Goal: Entertainment & Leisure: Browse casually

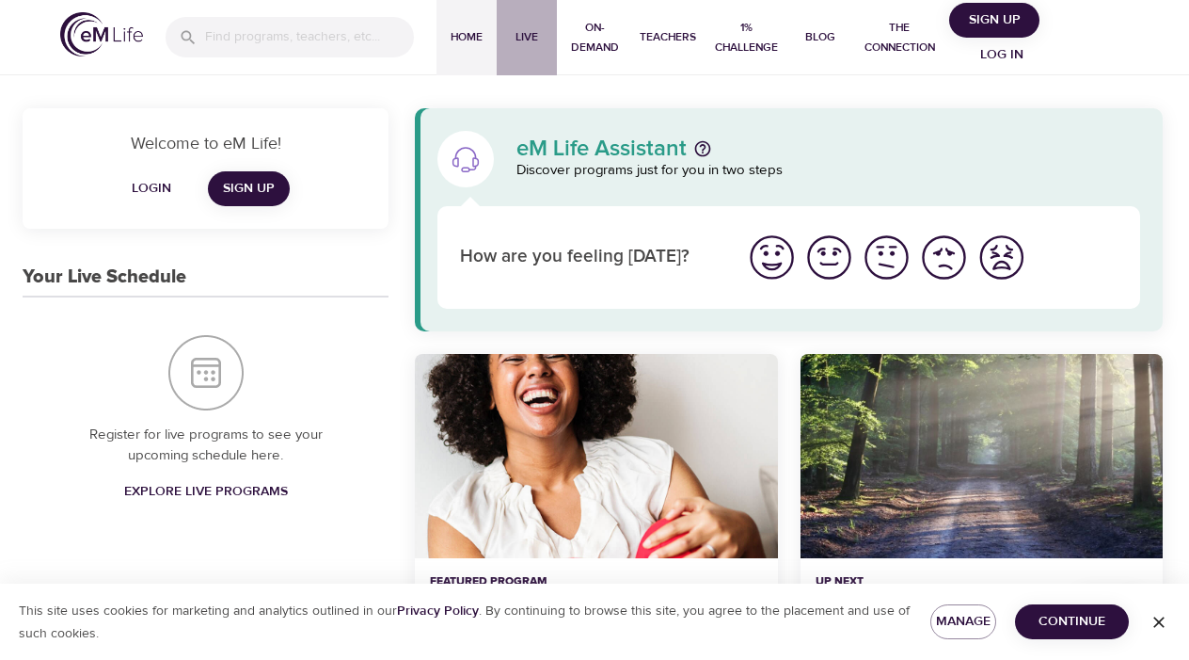
click at [527, 27] on span "Live" at bounding box center [526, 37] width 45 height 20
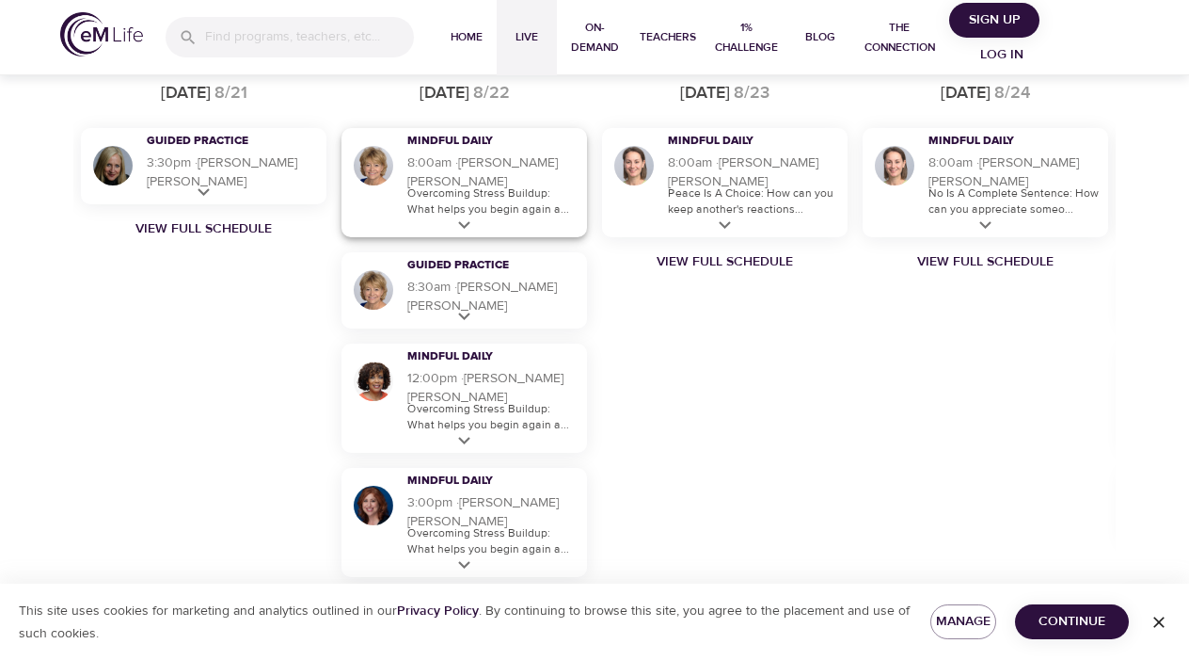
scroll to position [1218, 0]
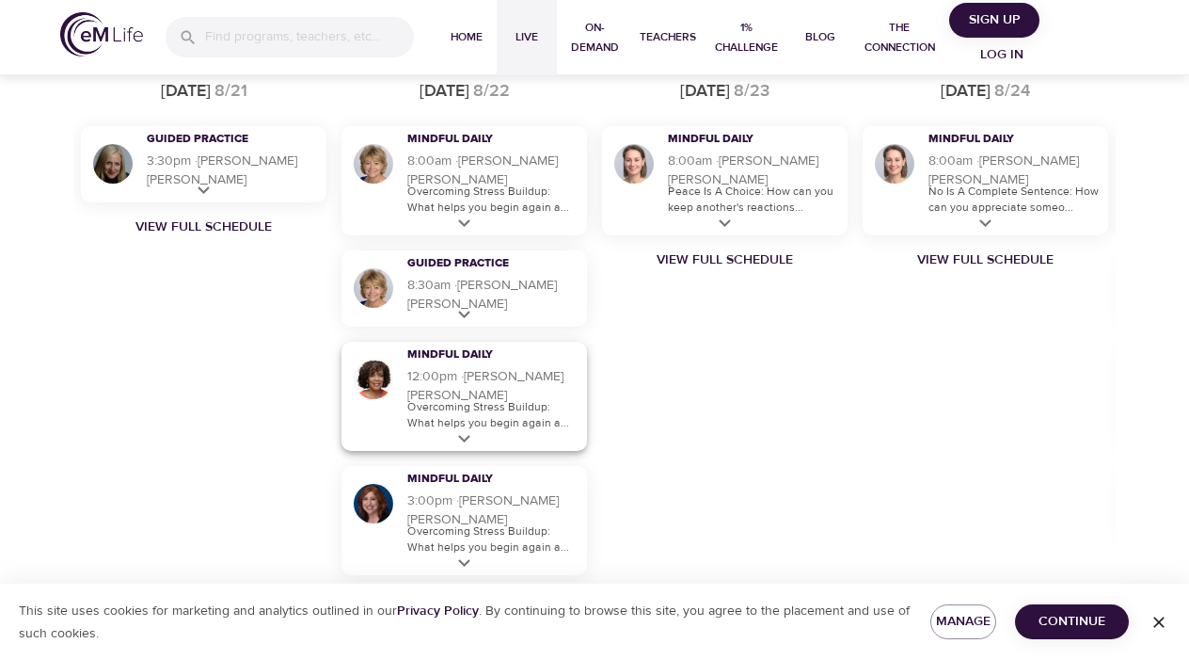
click at [464, 438] on icon at bounding box center [465, 439] width 24 height 24
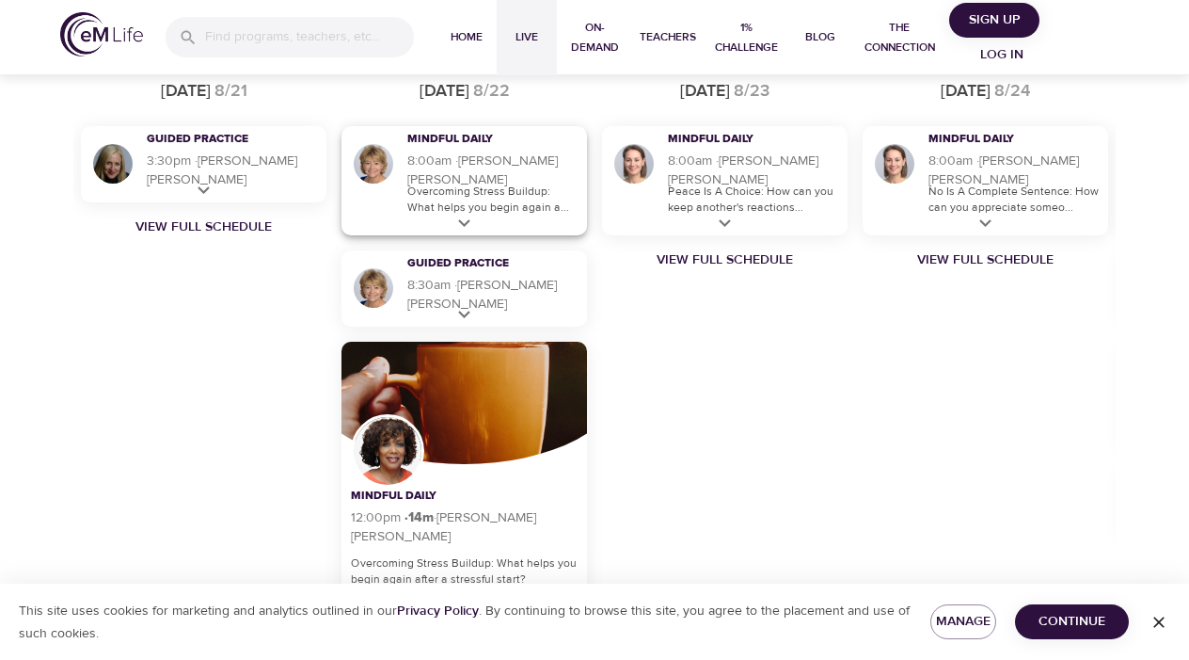
click at [494, 183] on p "Overcoming Stress Buildup: What helps you begin again a..." at bounding box center [492, 199] width 170 height 32
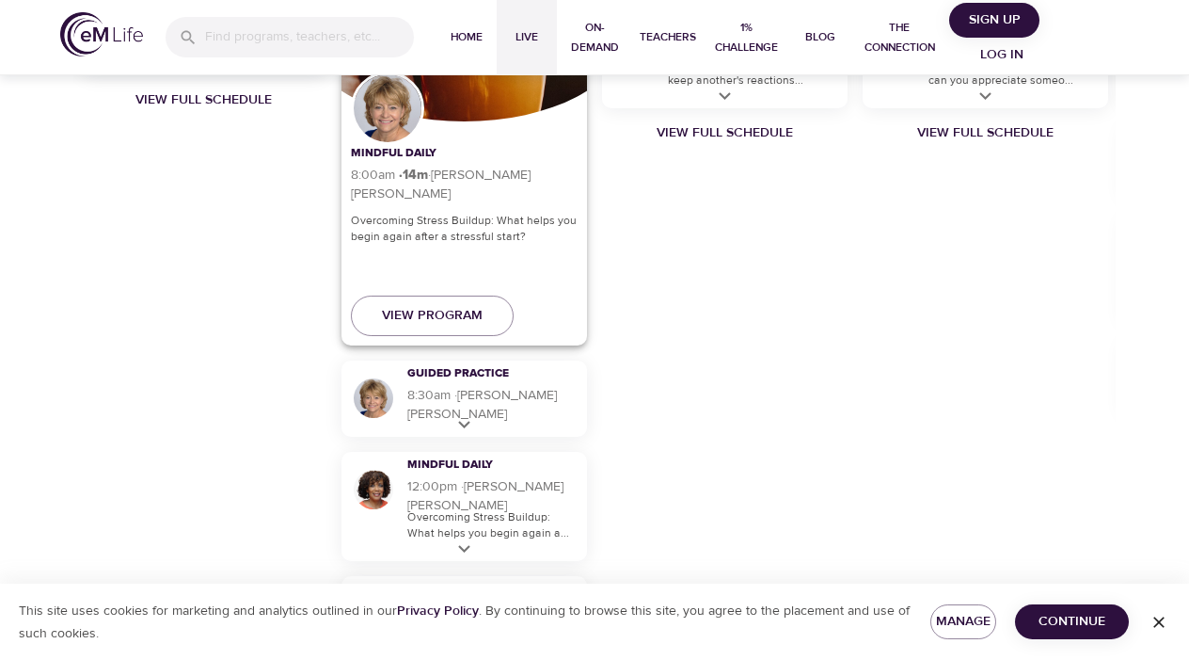
scroll to position [1348, 0]
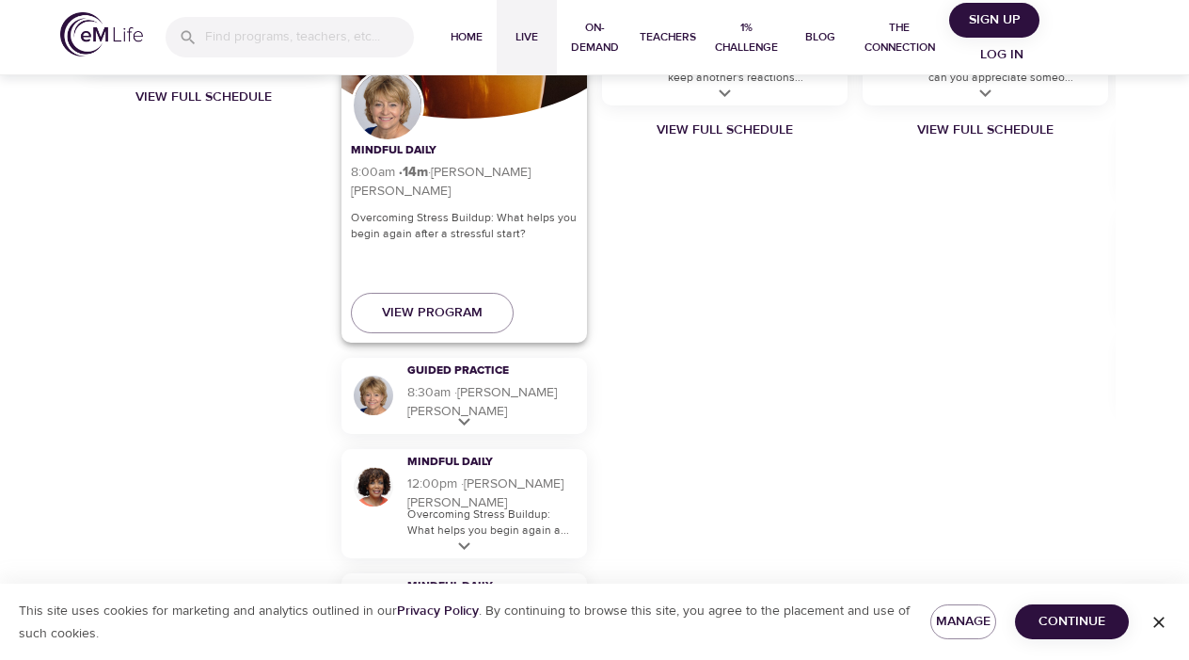
click at [505, 224] on p "Overcoming Stress Buildup: What helps you begin again after a stressful start?" at bounding box center [464, 226] width 227 height 32
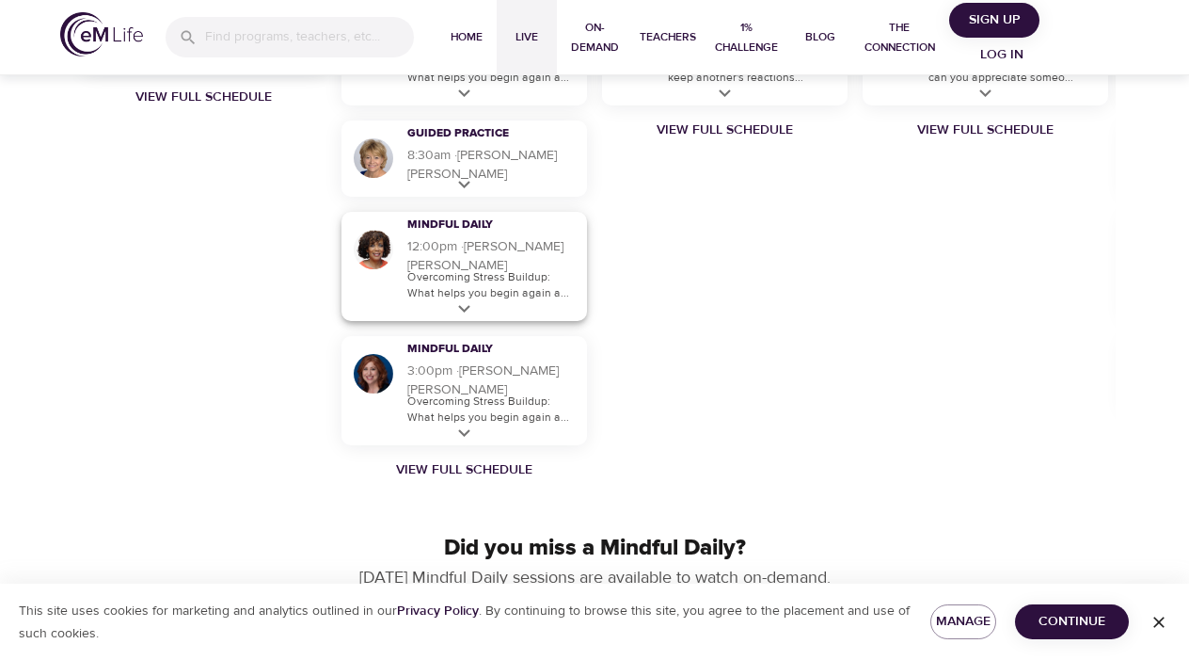
click at [447, 281] on p "Overcoming Stress Buildup: What helps you begin again a..." at bounding box center [492, 285] width 170 height 32
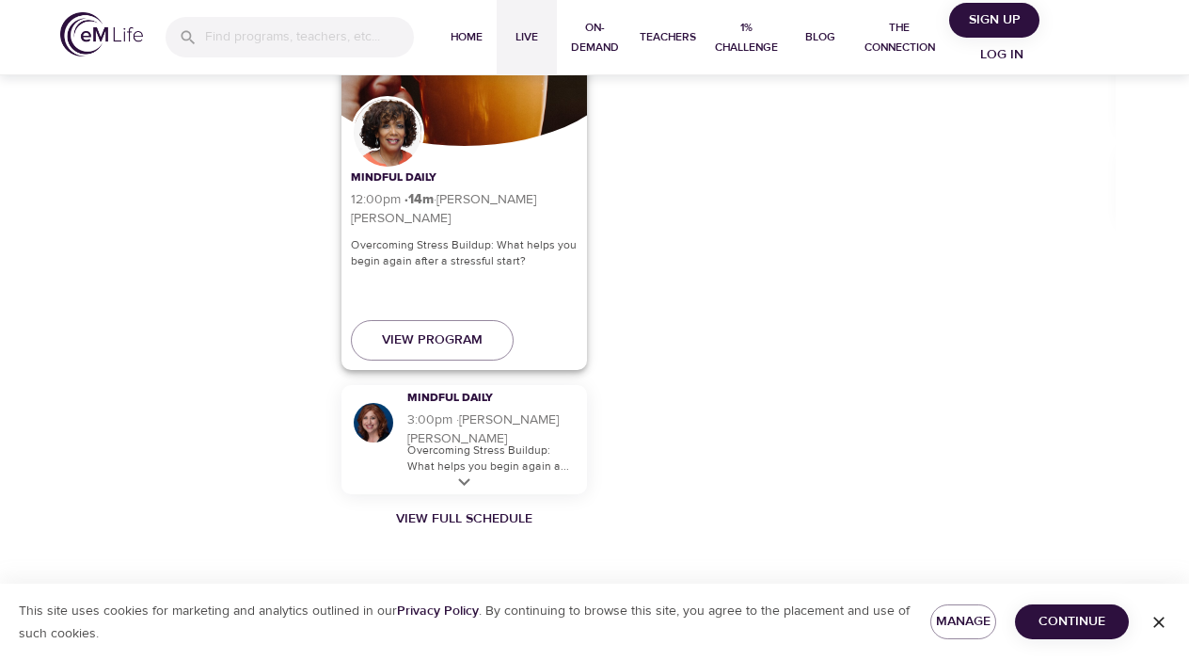
scroll to position [1539, 0]
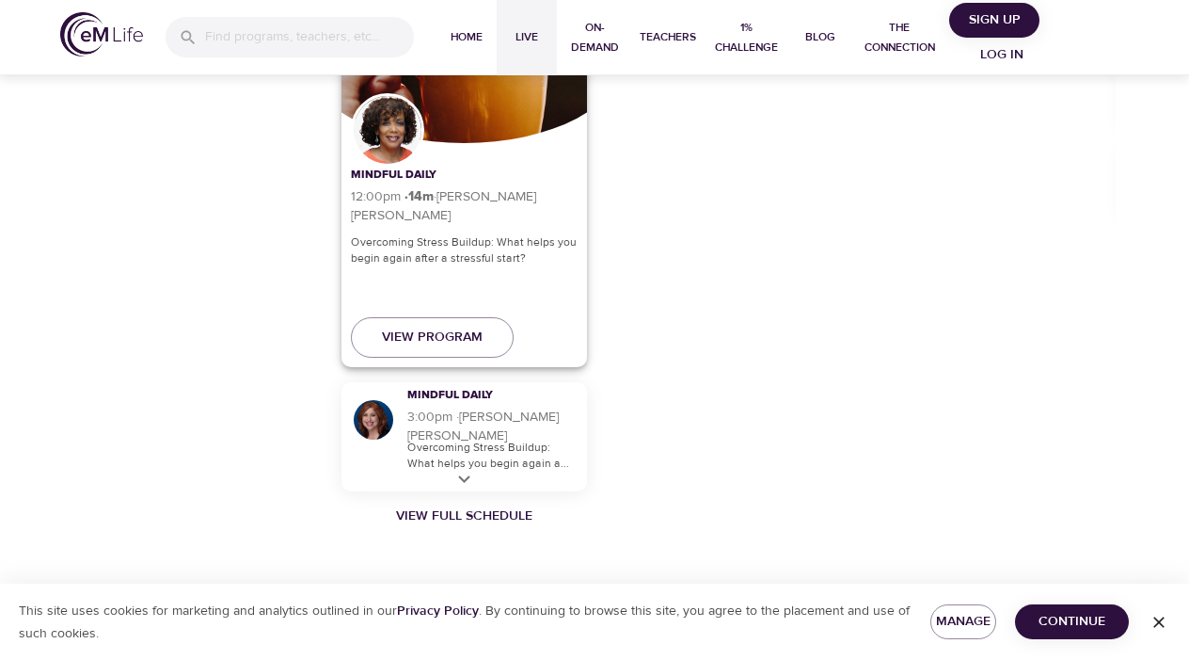
click at [429, 241] on p "Overcoming Stress Buildup: What helps you begin again after a stressful start?" at bounding box center [464, 250] width 227 height 32
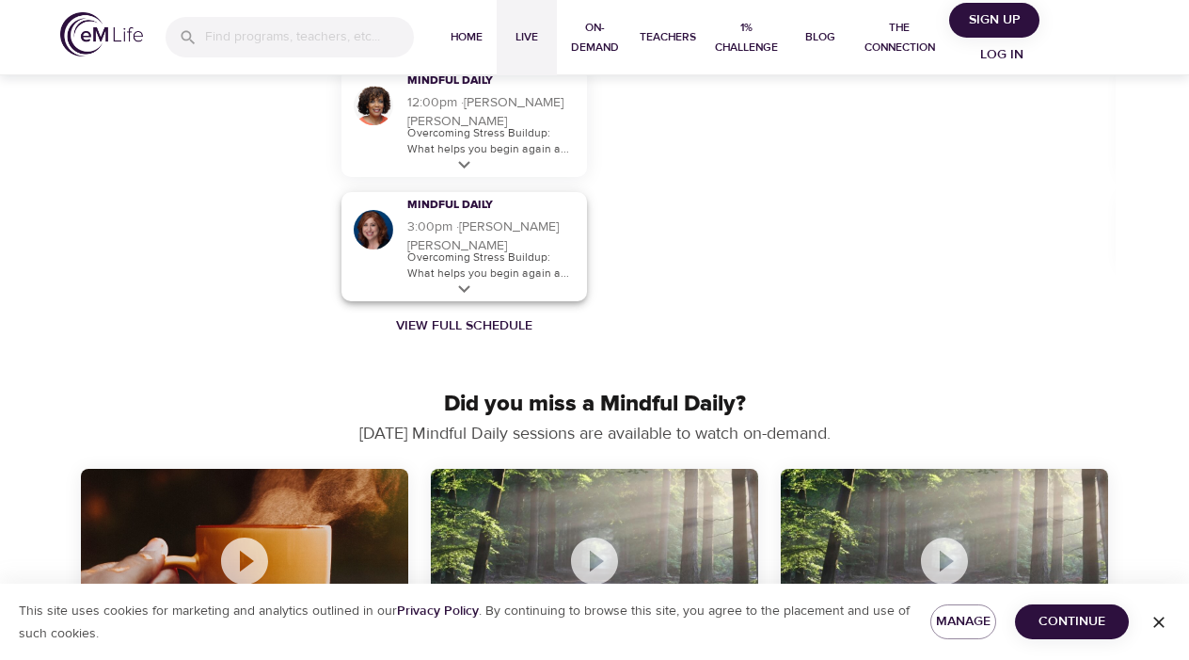
scroll to position [1495, 0]
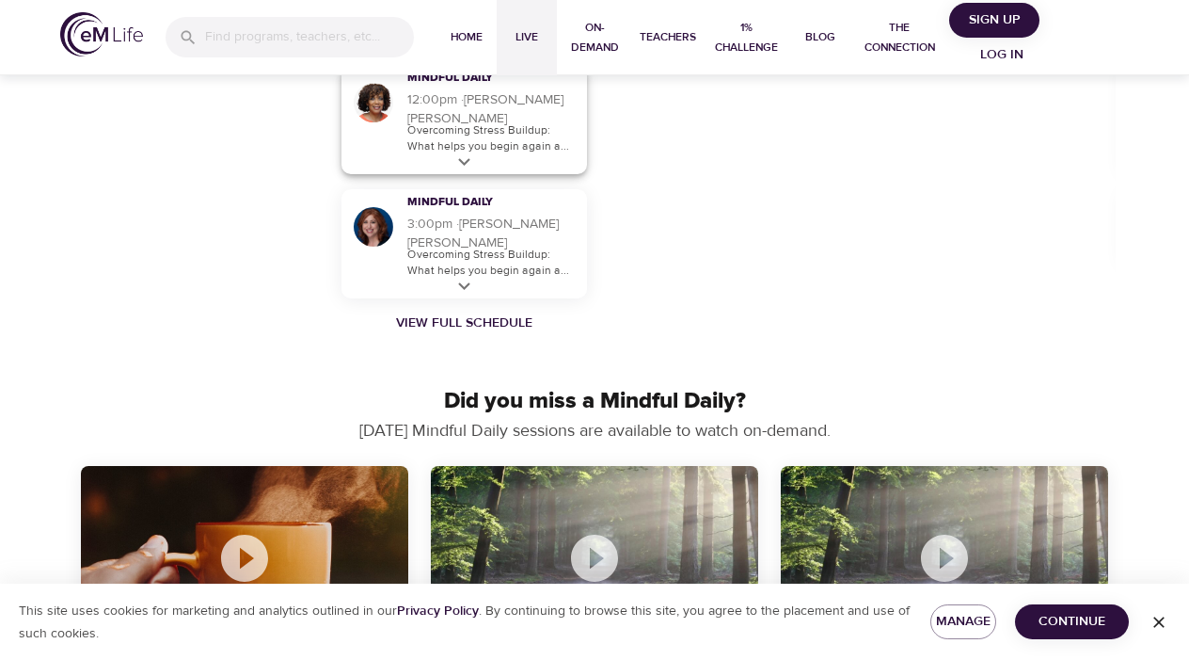
click at [462, 150] on p "Overcoming Stress Buildup: What helps you begin again a..." at bounding box center [492, 138] width 170 height 32
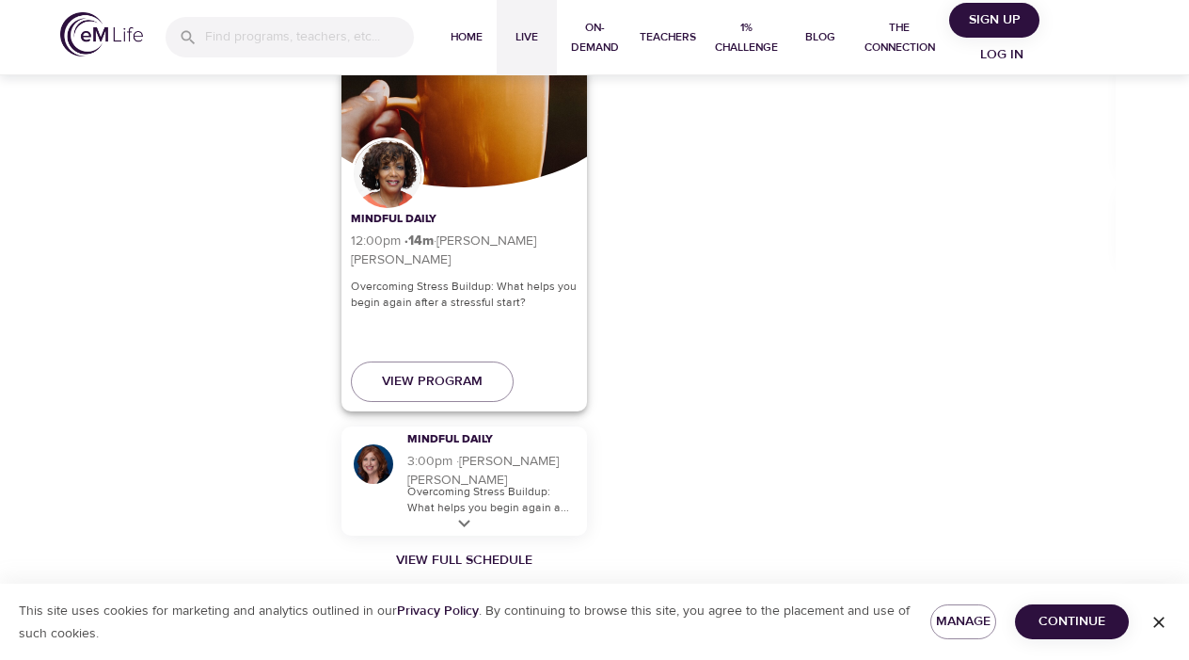
click at [510, 296] on p "Overcoming Stress Buildup: What helps you begin again after a stressful start?" at bounding box center [464, 294] width 227 height 32
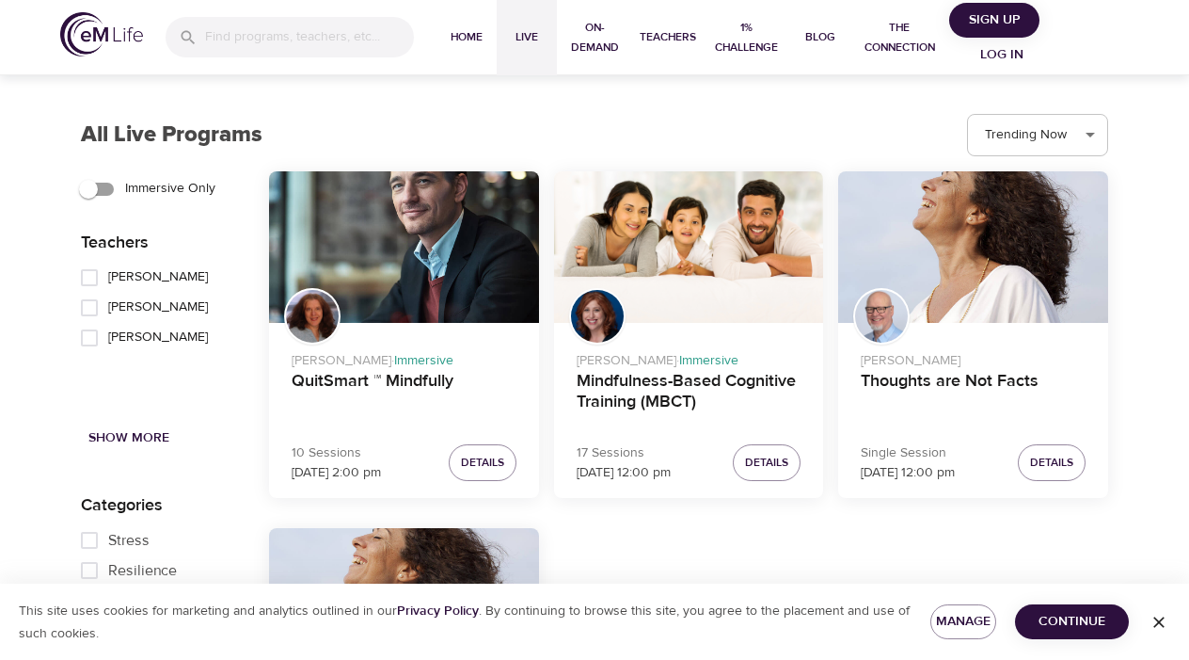
scroll to position [2116, 0]
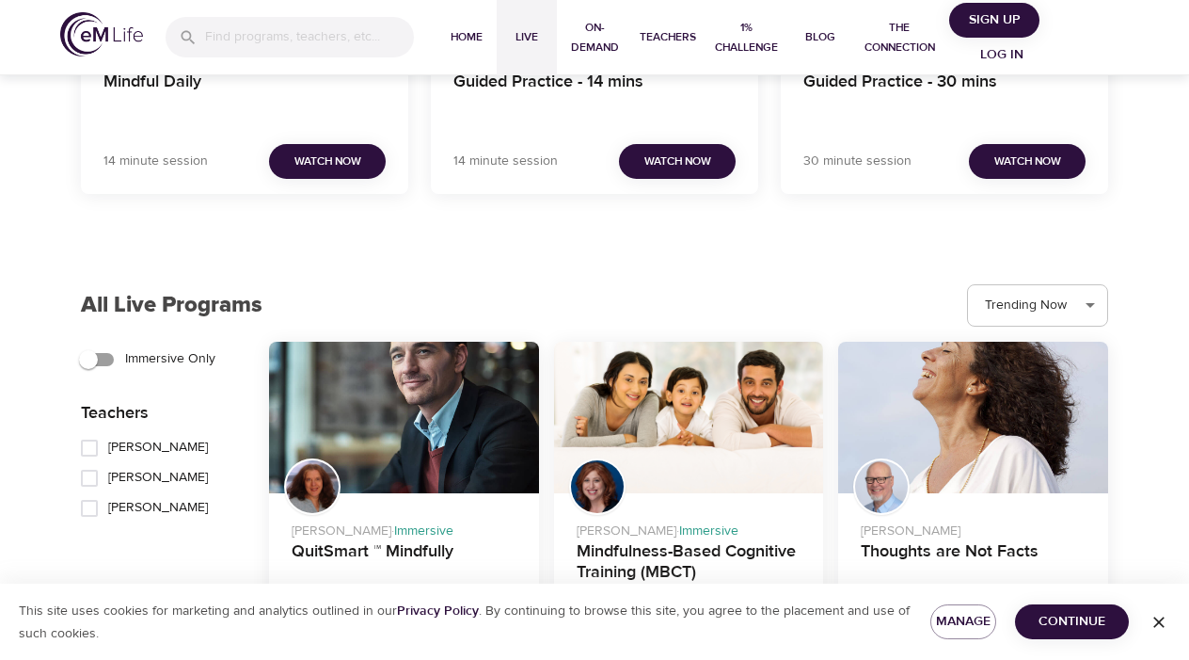
click at [525, 36] on span "Live" at bounding box center [526, 37] width 45 height 20
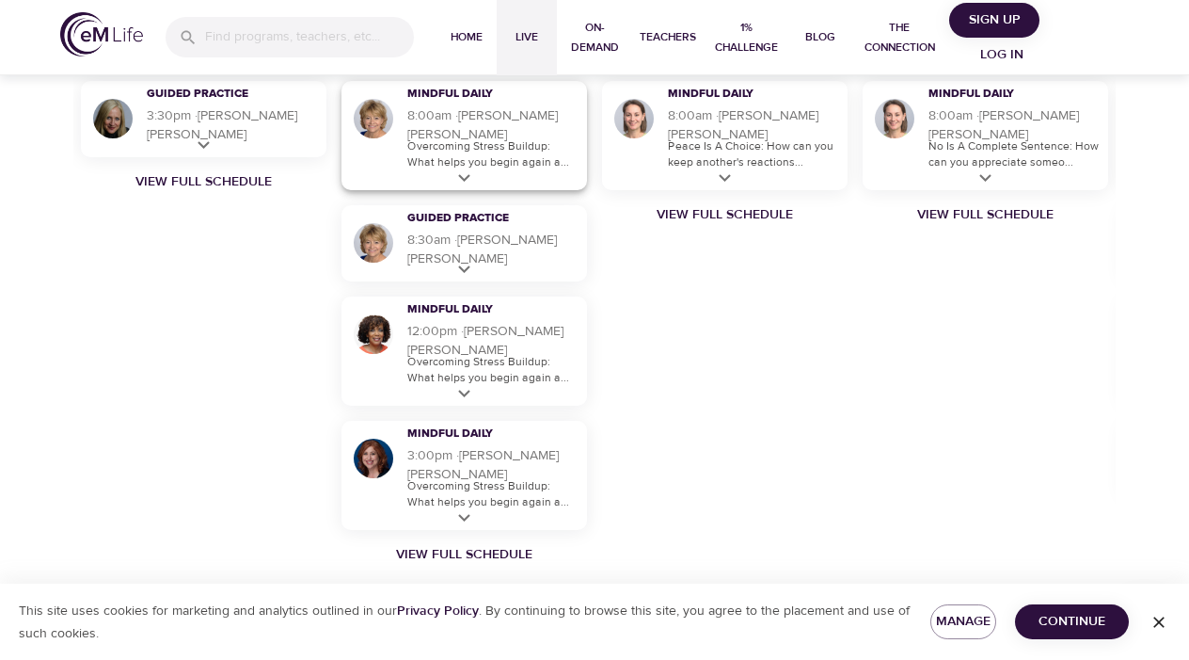
scroll to position [1265, 0]
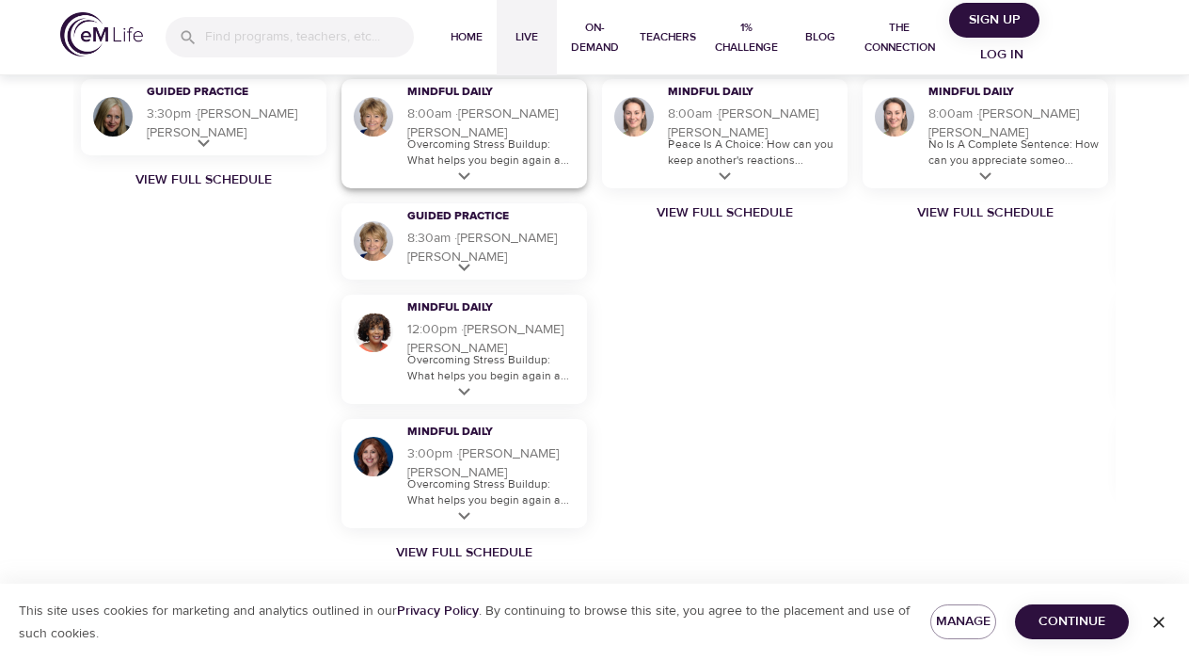
click at [466, 174] on icon at bounding box center [465, 177] width 24 height 24
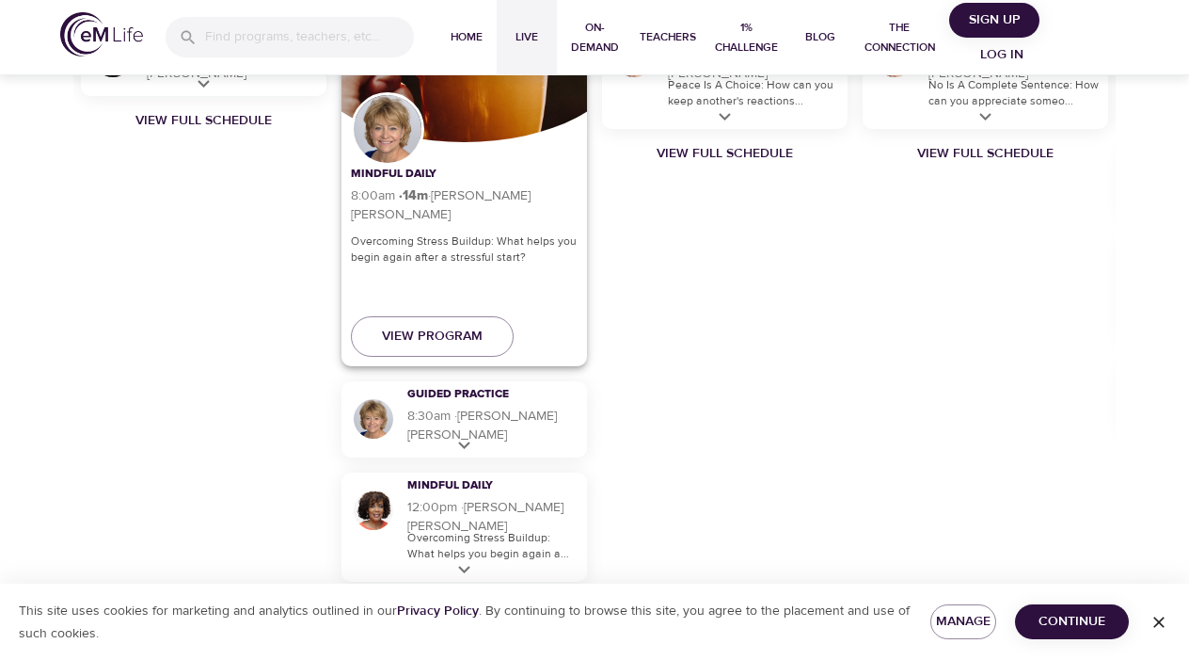
scroll to position [1333, 0]
